Goal: Download file/media

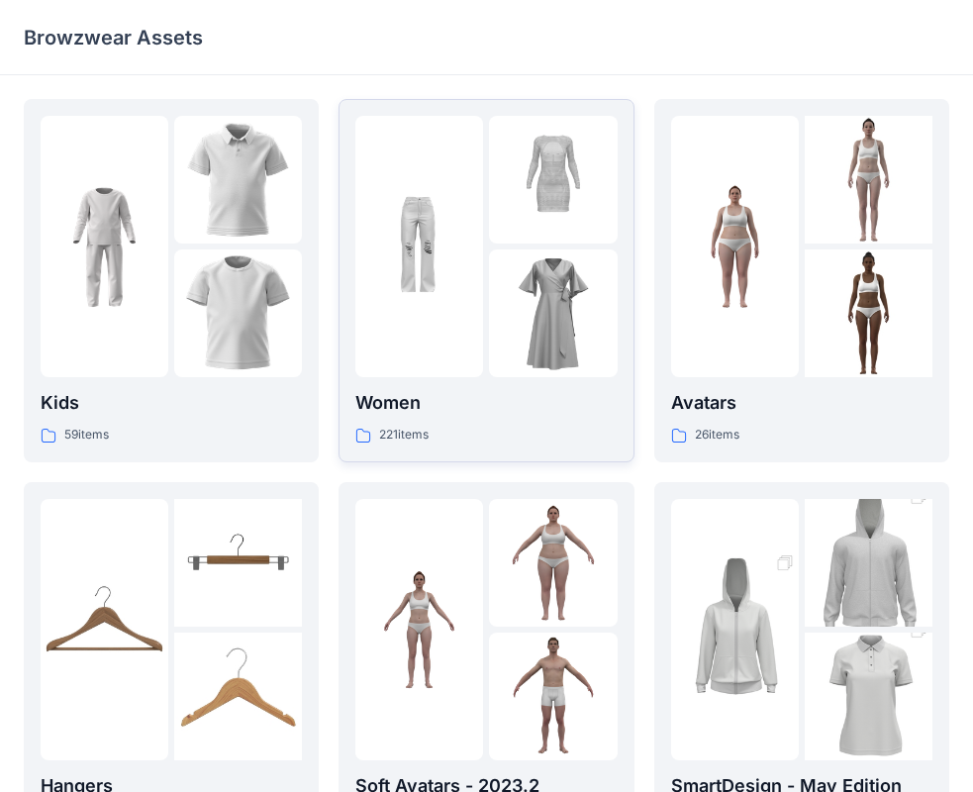
click at [443, 298] on img at bounding box center [419, 247] width 128 height 128
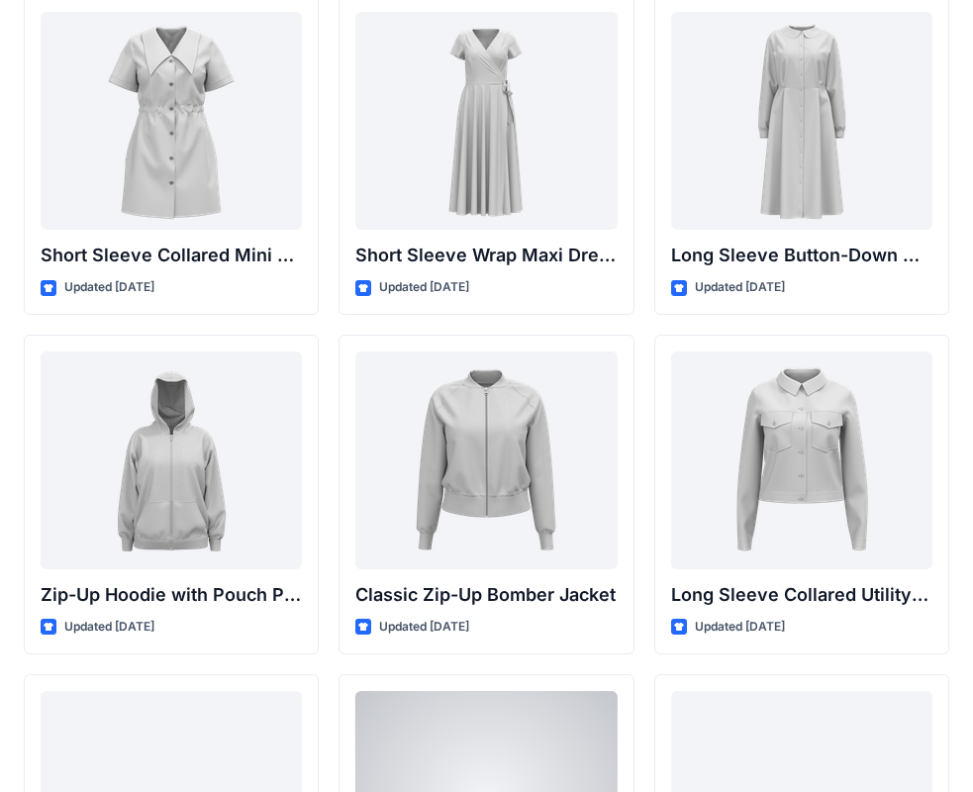
scroll to position [3353, 0]
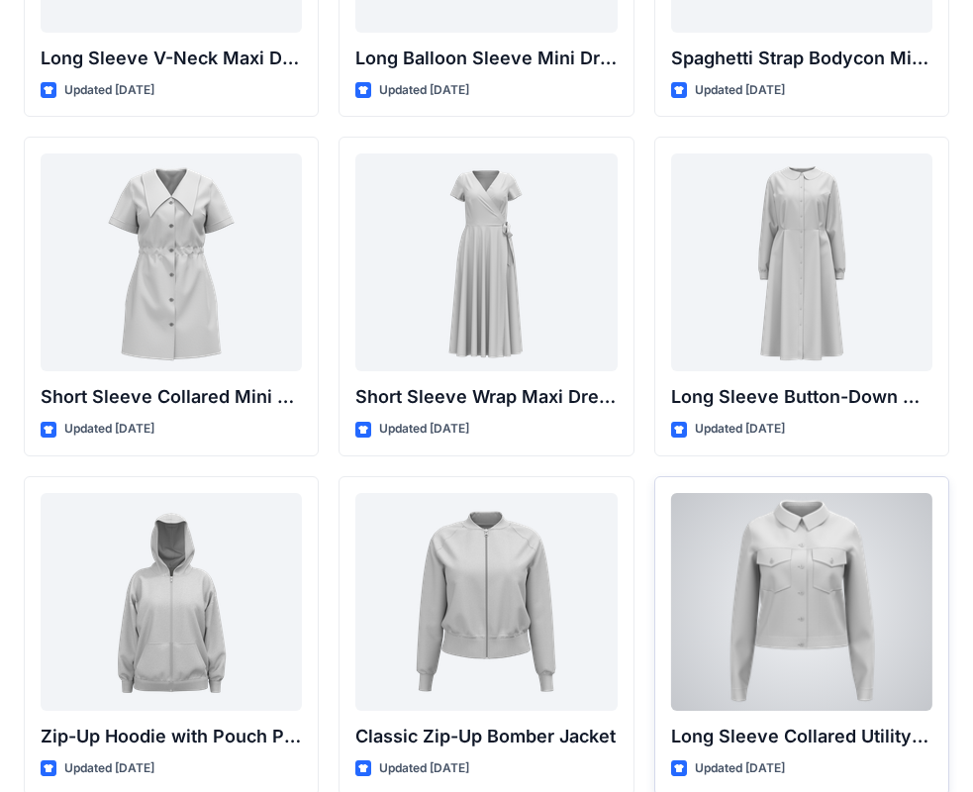
click at [897, 586] on div at bounding box center [801, 602] width 261 height 218
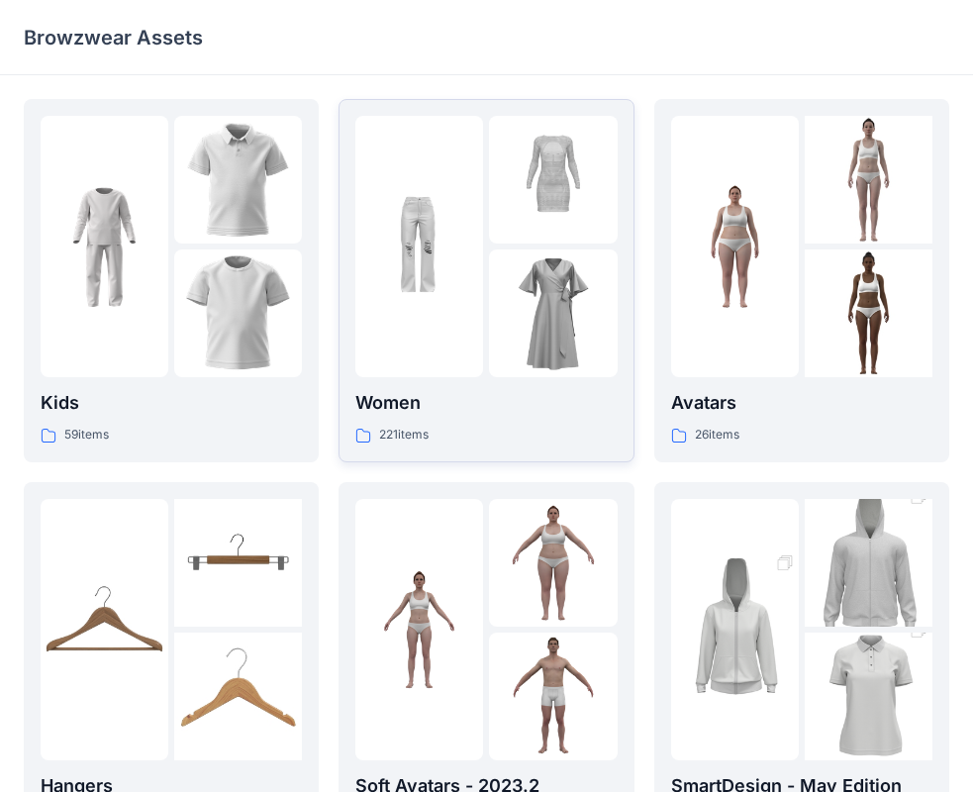
click at [477, 269] on div at bounding box center [419, 246] width 128 height 261
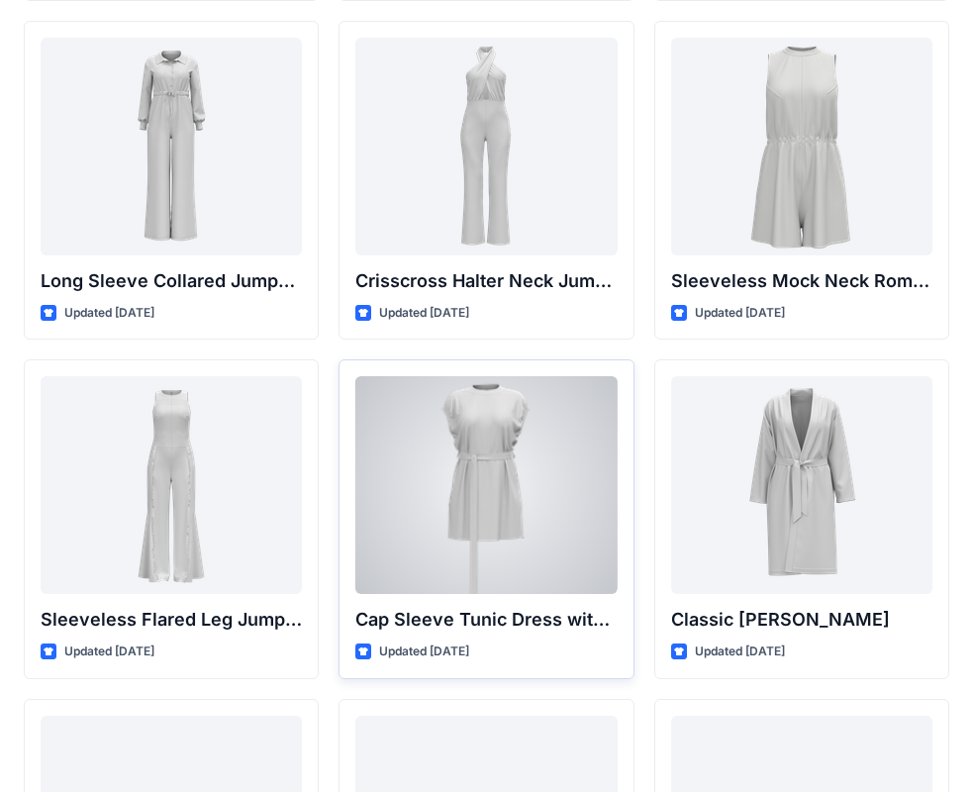
scroll to position [4244, 0]
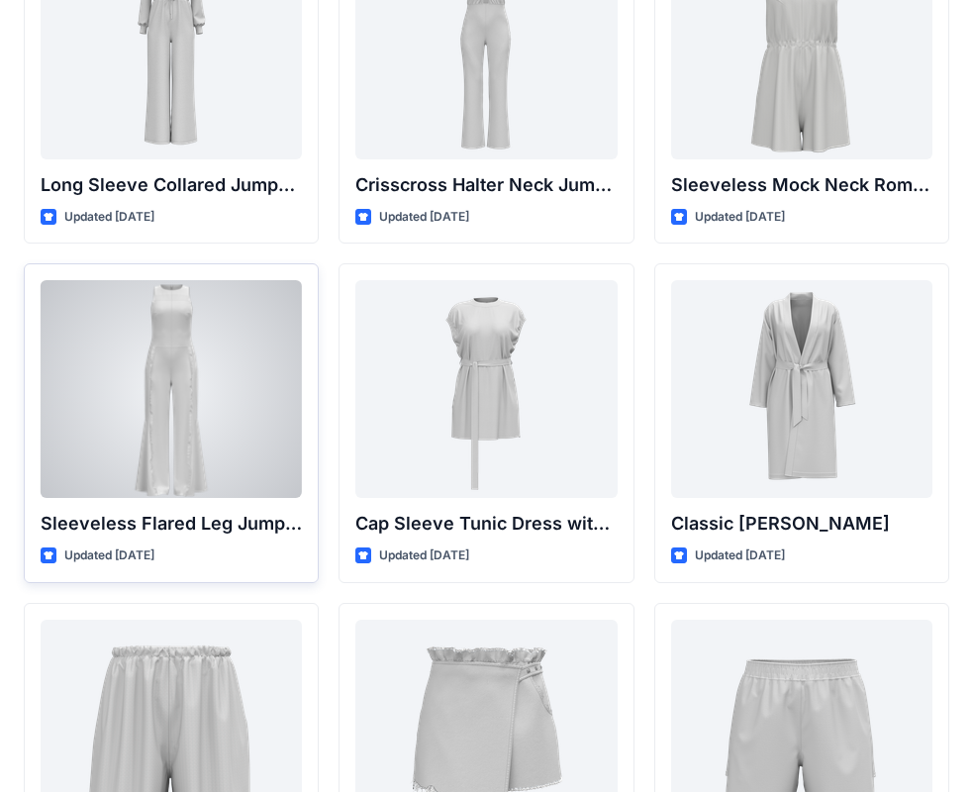
click at [167, 439] on div at bounding box center [171, 389] width 261 height 218
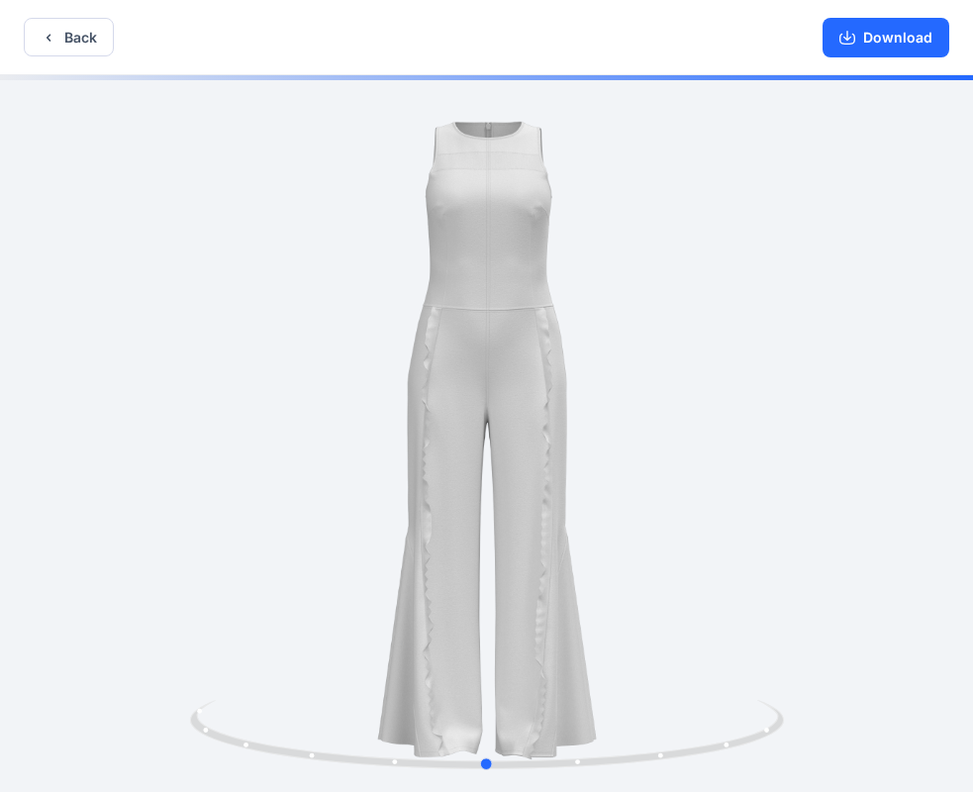
click at [695, 430] on div at bounding box center [486, 435] width 973 height 721
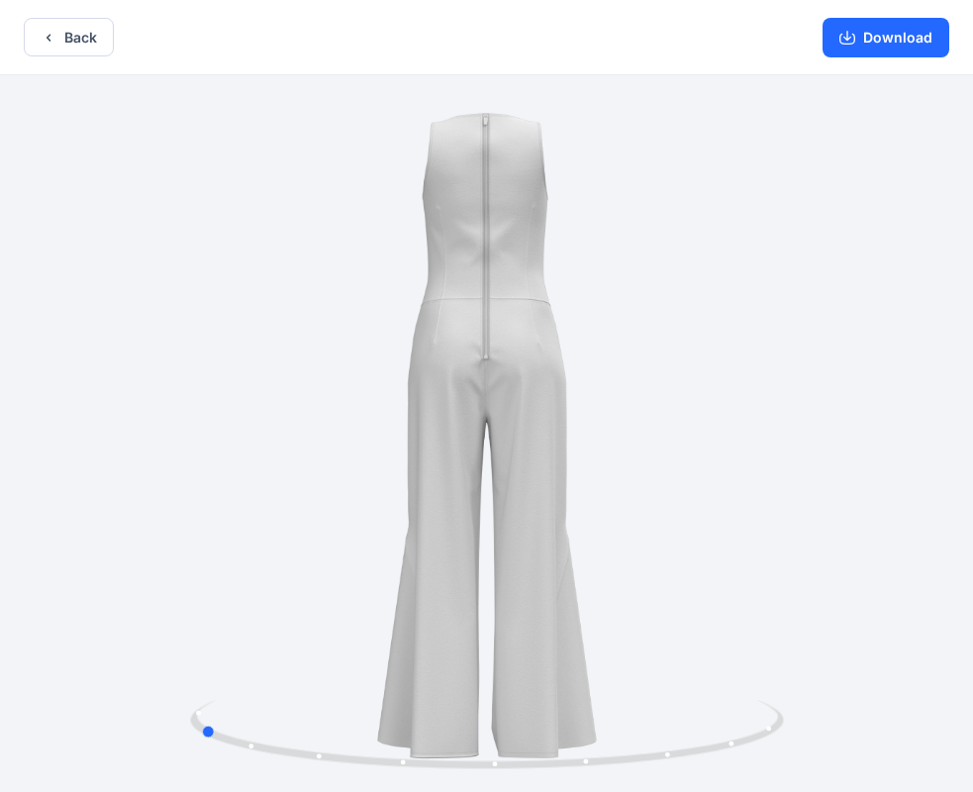
drag, startPoint x: 713, startPoint y: 493, endPoint x: 961, endPoint y: 187, distance: 394.1
click at [973, 440] on html "Back Download Version History" at bounding box center [486, 398] width 973 height 796
click at [855, 31] on icon "button" at bounding box center [848, 38] width 16 height 16
click at [851, 40] on icon "button" at bounding box center [848, 38] width 16 height 16
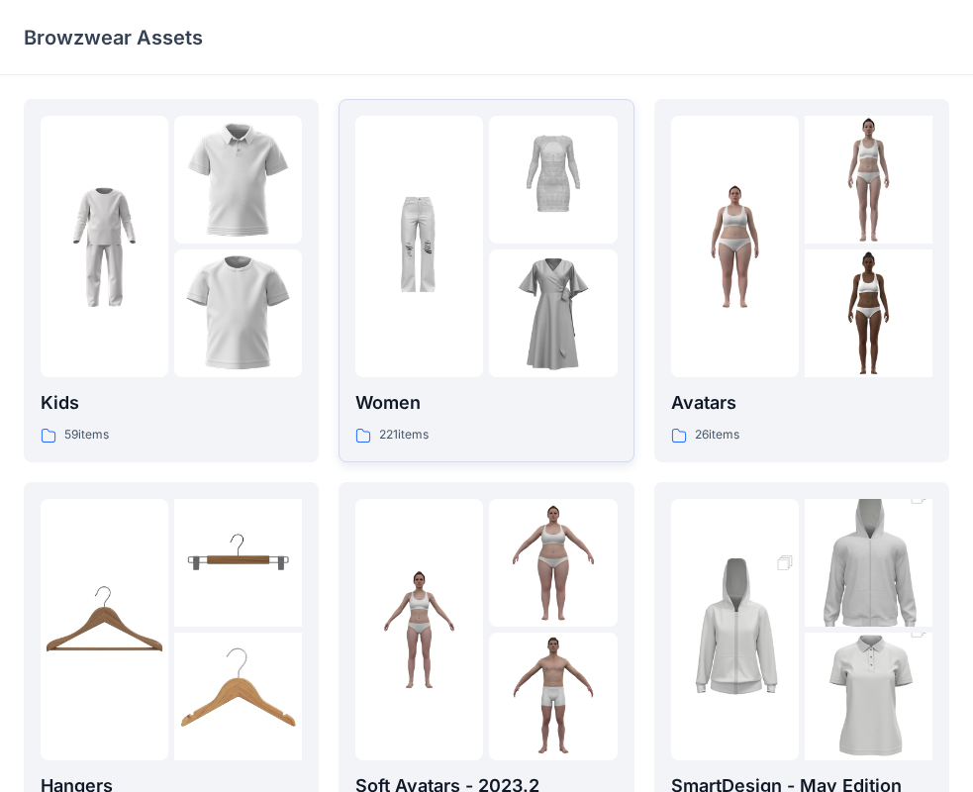
click at [510, 310] on div at bounding box center [553, 313] width 128 height 128
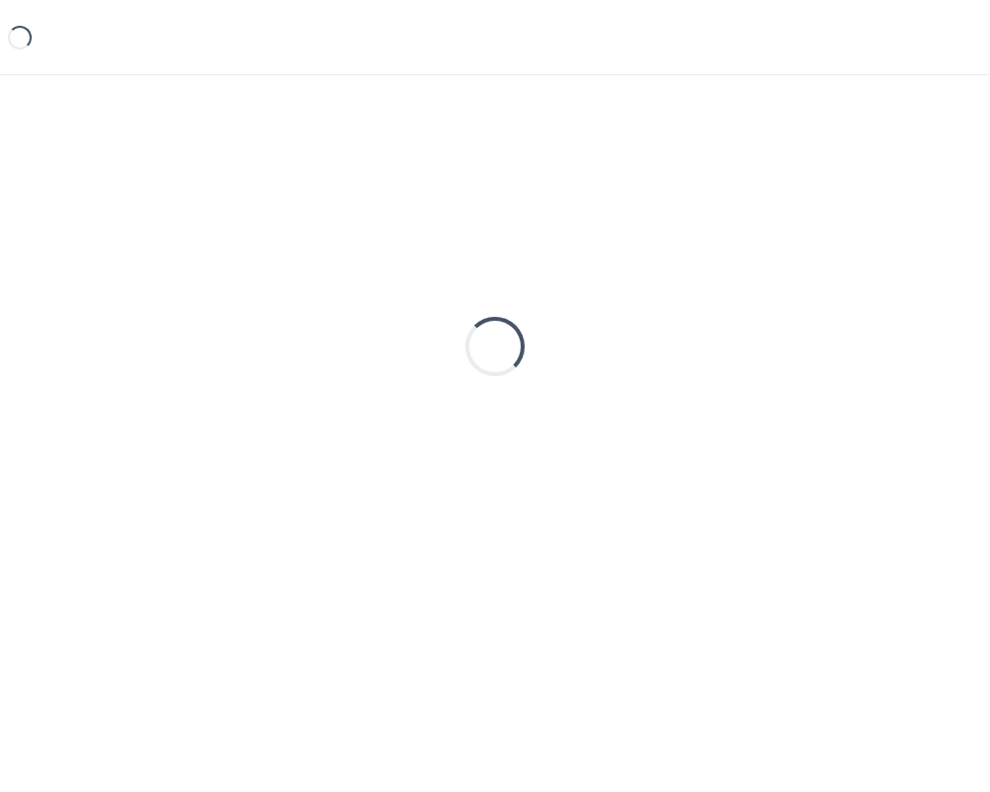
click at [510, 310] on div "Loading..." at bounding box center [495, 346] width 943 height 495
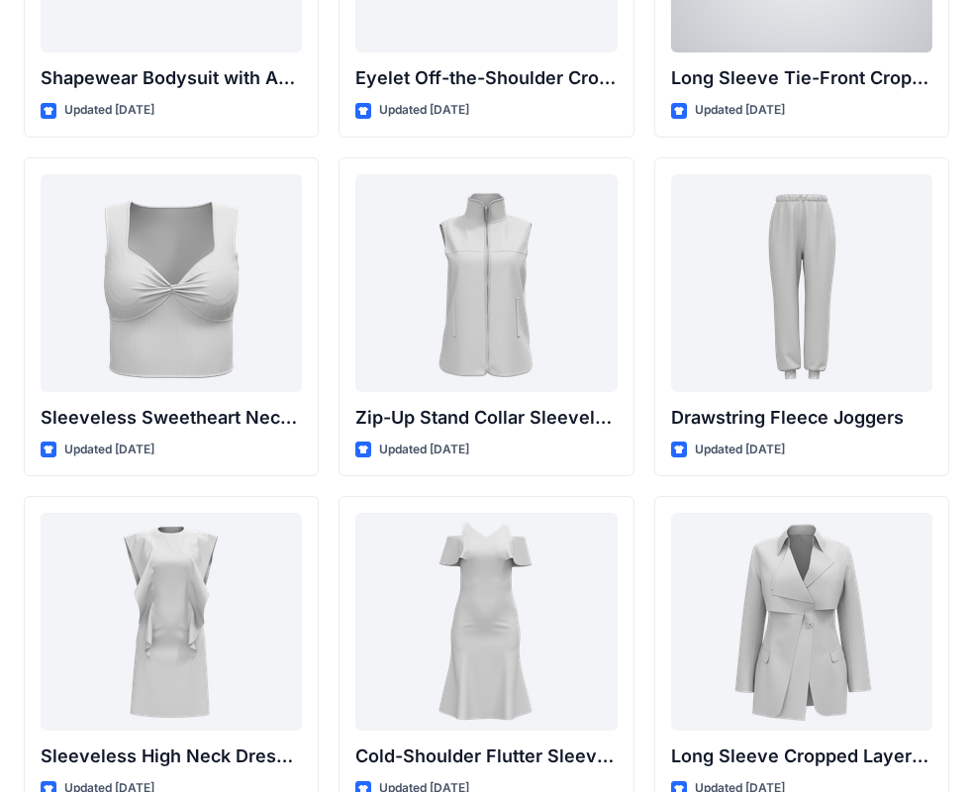
scroll to position [6363, 0]
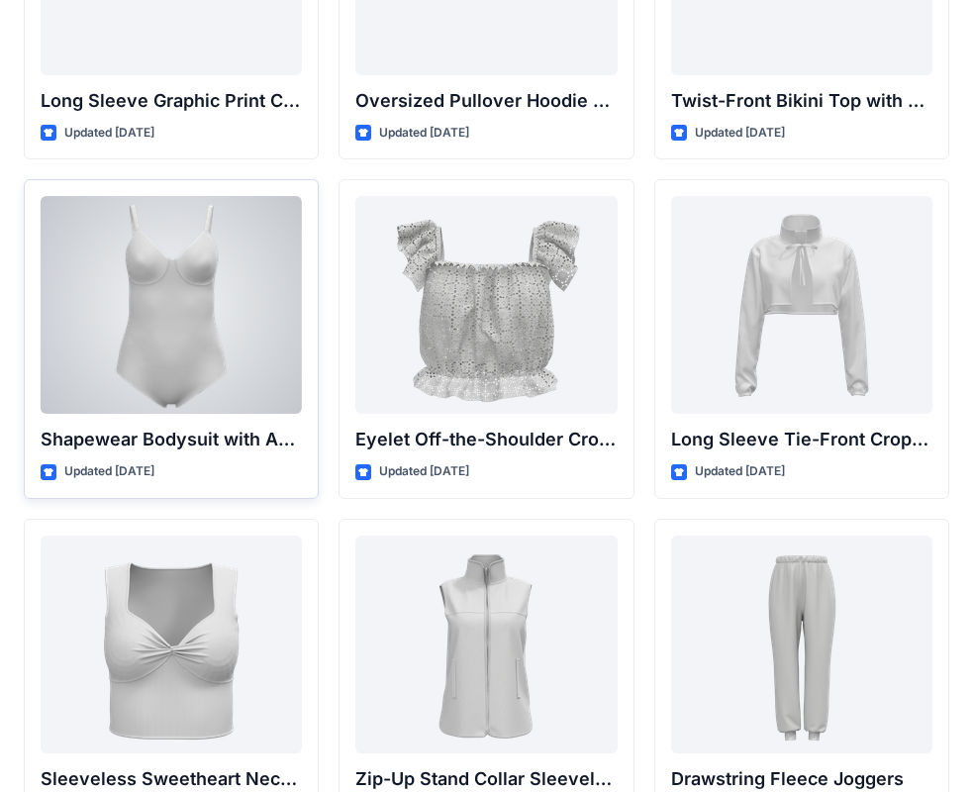
click at [164, 314] on div at bounding box center [171, 305] width 261 height 218
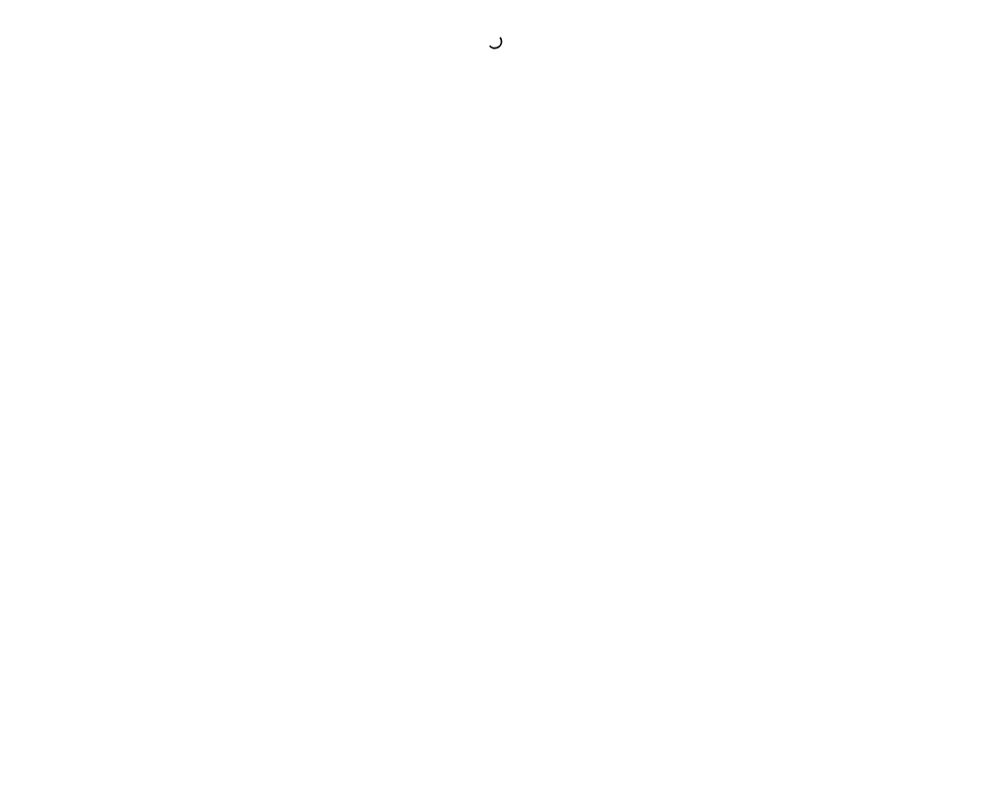
click at [164, 314] on div at bounding box center [495, 396] width 990 height 792
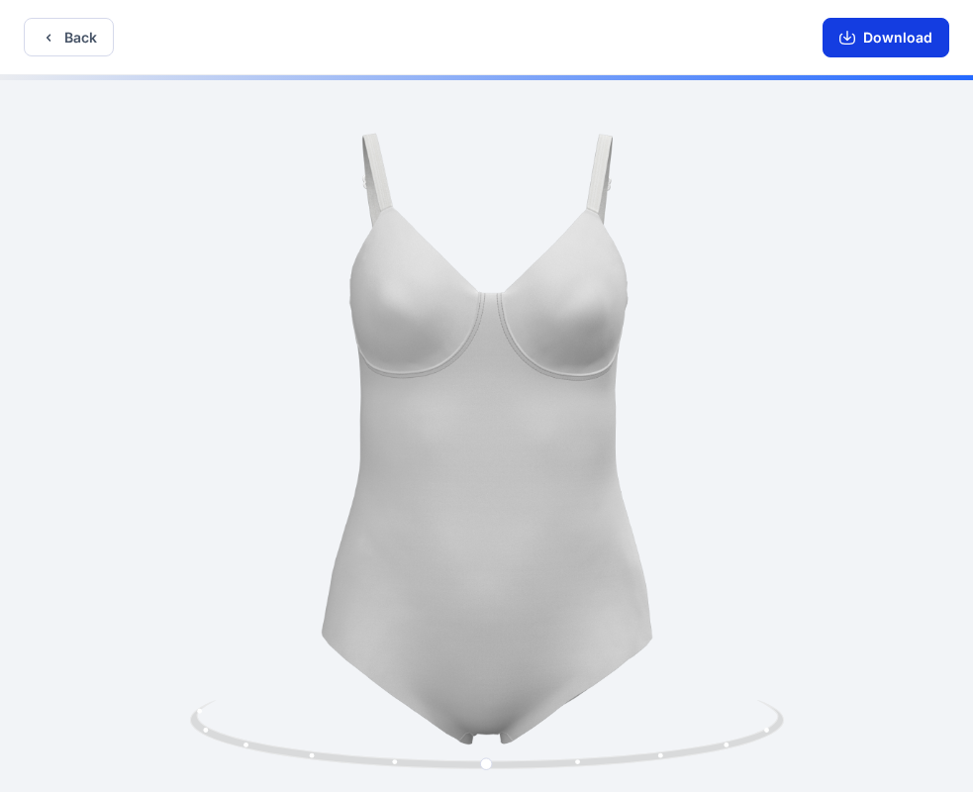
click at [896, 41] on button "Download" at bounding box center [886, 38] width 127 height 40
click at [854, 42] on icon "button" at bounding box center [848, 38] width 16 height 16
